Goal: Task Accomplishment & Management: Manage account settings

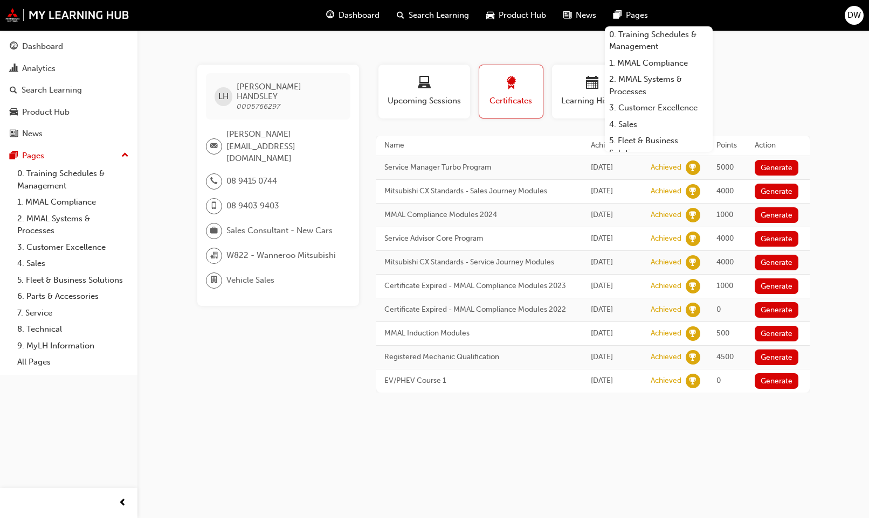
click at [244, 325] on div "LH LEWIS HANDSLEY 0005766297 lewis.handsley@wanneroomitsubishi.com.au 08 9415 0…" at bounding box center [286, 229] width 179 height 328
click at [34, 181] on link "0. Training Schedules & Management" at bounding box center [73, 179] width 120 height 29
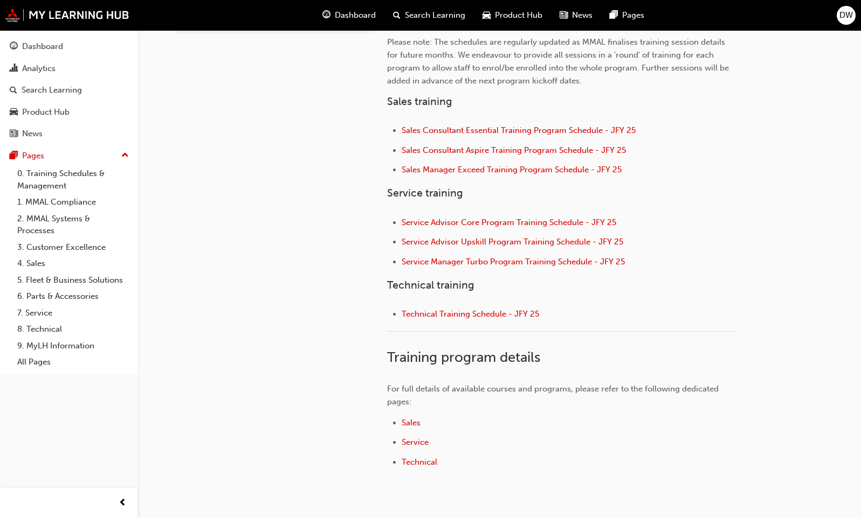
scroll to position [377, 0]
click at [466, 260] on span "Service Manager Turbo Program Training Schedule - JFY 25" at bounding box center [512, 262] width 223 height 10
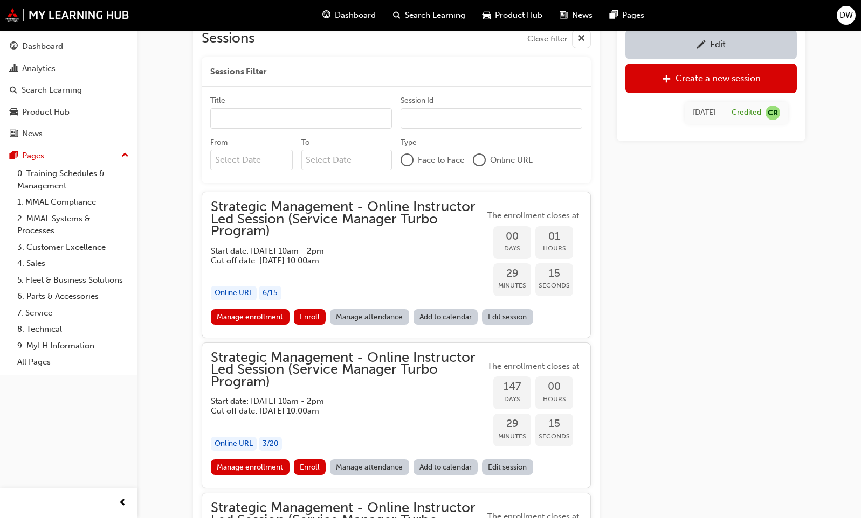
scroll to position [692, 0]
click at [249, 319] on link "Manage enrollment" at bounding box center [250, 317] width 79 height 16
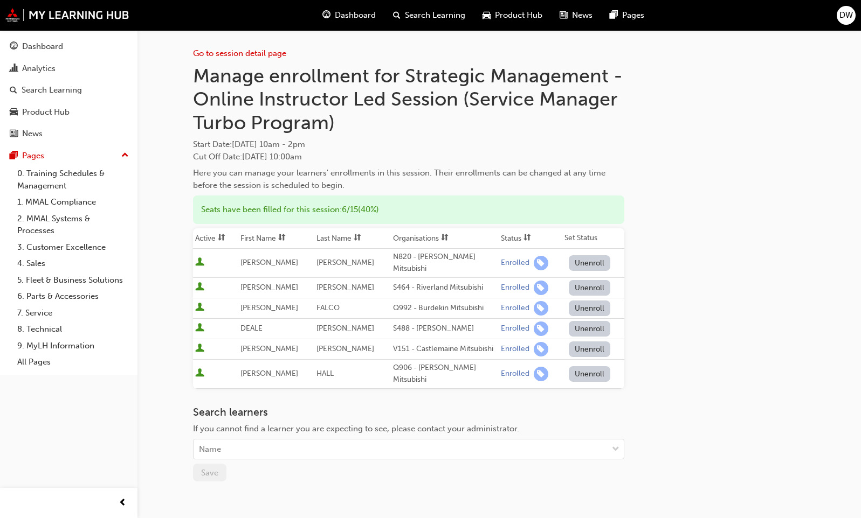
click at [641, 294] on div "Go to session detail page Manage enrollment for Strategic Management - Online I…" at bounding box center [499, 297] width 612 height 535
click at [283, 518] on html "Your version of Internet Explorer is outdated and not supported. Please upgrade…" at bounding box center [430, 259] width 861 height 518
